Goal: Information Seeking & Learning: Learn about a topic

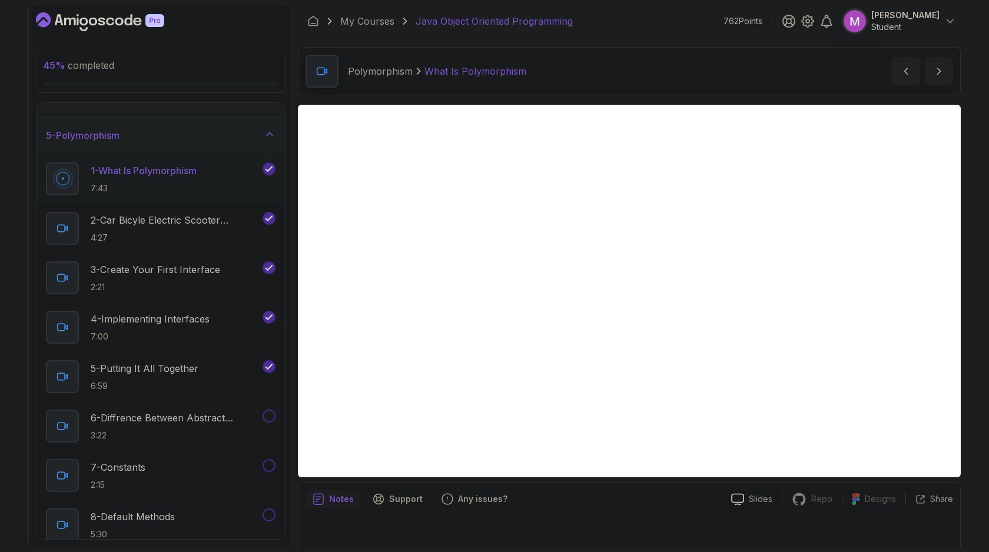
scroll to position [177, 0]
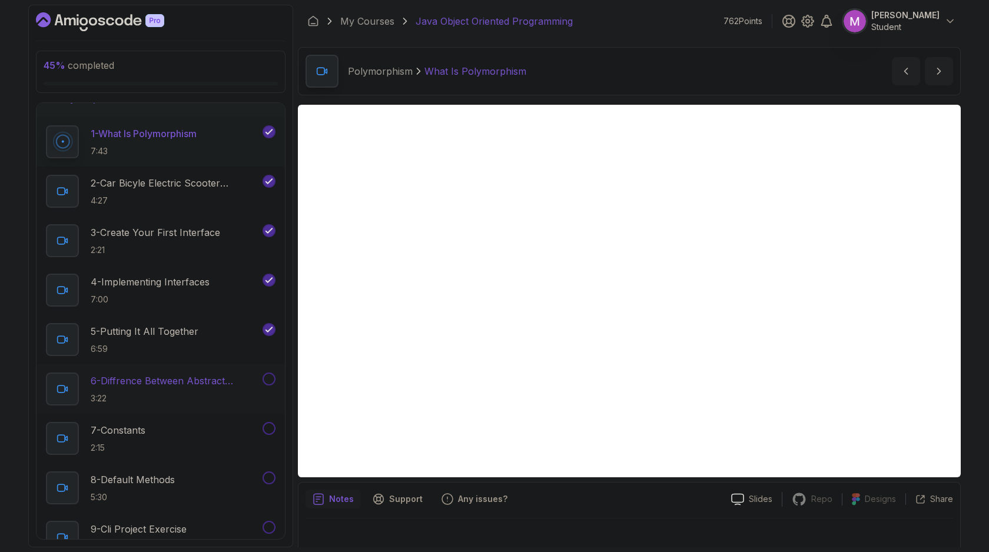
click at [181, 378] on p "6 - Diffrence Between Abstract Classes And Interfaces" at bounding box center [175, 381] width 169 height 14
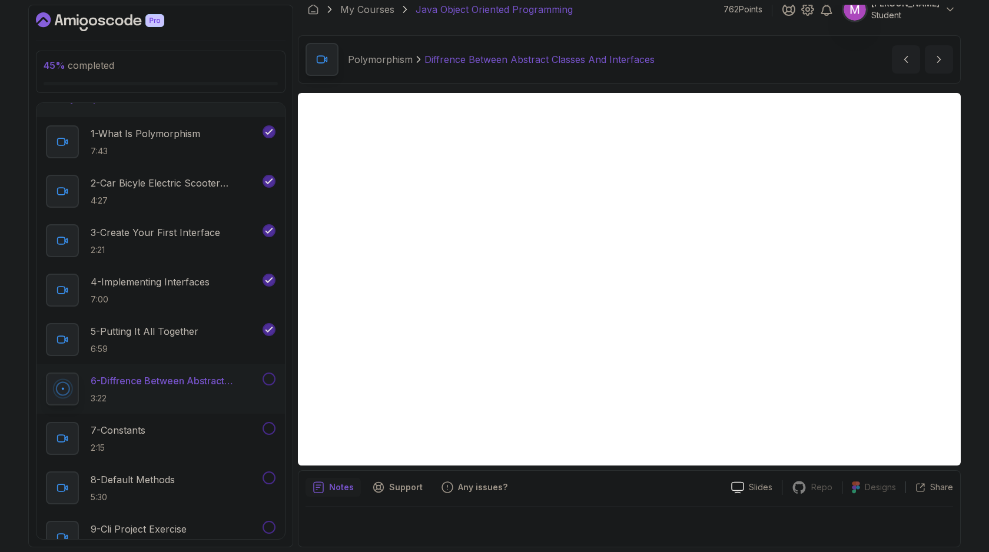
click at [268, 379] on button at bounding box center [268, 379] width 13 height 13
click at [199, 423] on div "7 - Constants 2:15" at bounding box center [153, 438] width 214 height 33
